Goal: Information Seeking & Learning: Find specific fact

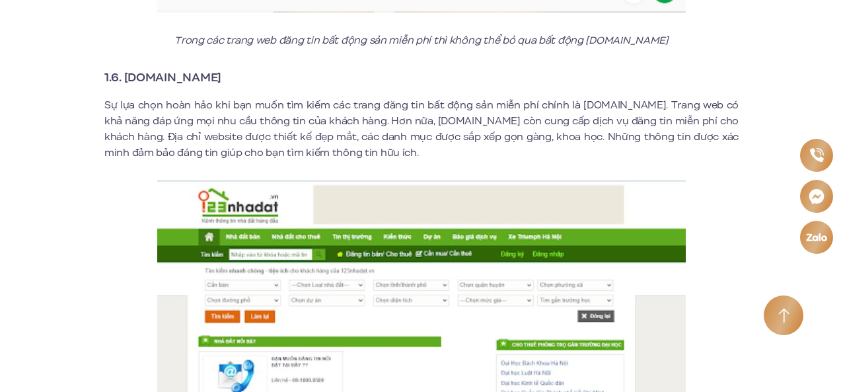
scroll to position [2865, 0]
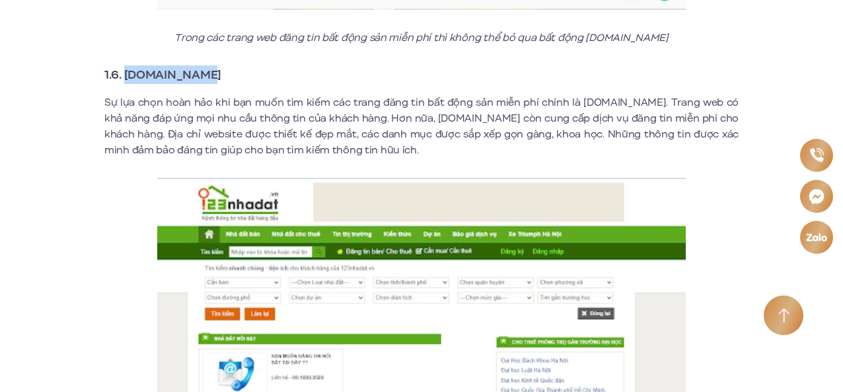
drag, startPoint x: 217, startPoint y: 61, endPoint x: 126, endPoint y: 65, distance: 91.3
click at [126, 65] on h3 "1.6. [DOMAIN_NAME]" at bounding box center [421, 74] width 634 height 18
copy strong "[DOMAIN_NAME]"
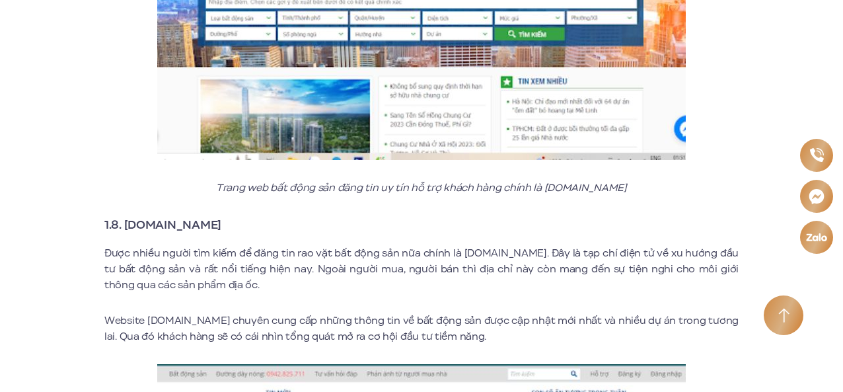
scroll to position [3719, 0]
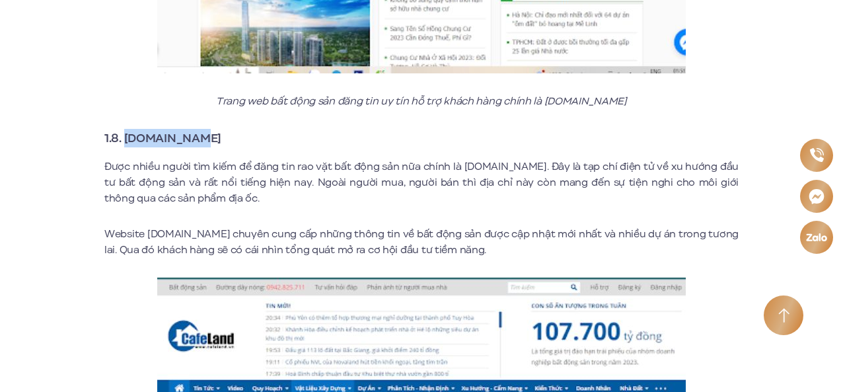
drag, startPoint x: 202, startPoint y: 123, endPoint x: 127, endPoint y: 132, distance: 75.2
click at [127, 132] on h3 "1.8. [DOMAIN_NAME]" at bounding box center [421, 138] width 634 height 18
copy strong "[DOMAIN_NAME]"
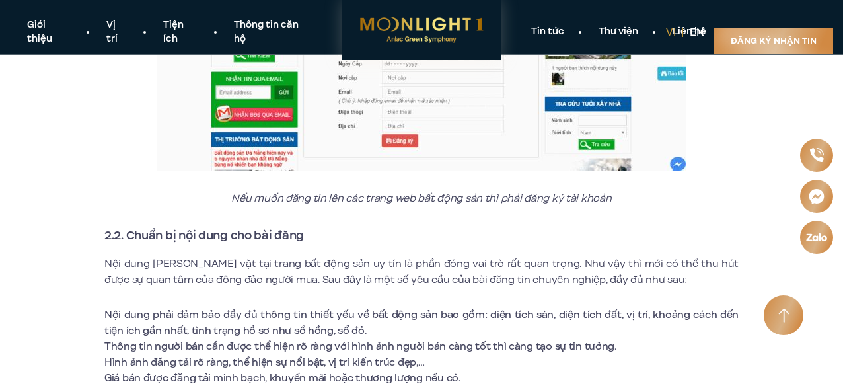
scroll to position [5493, 0]
